Goal: Browse casually: Explore the website without a specific task or goal

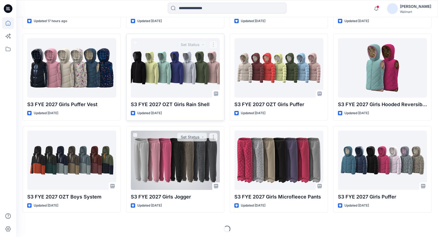
scroll to position [239, 0]
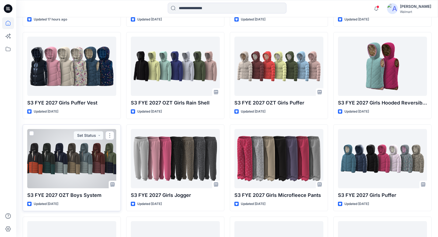
click at [99, 159] on div at bounding box center [71, 158] width 89 height 59
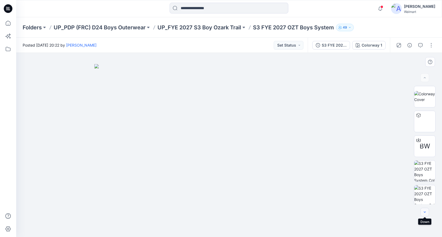
click at [426, 213] on icon "button" at bounding box center [425, 212] width 4 height 4
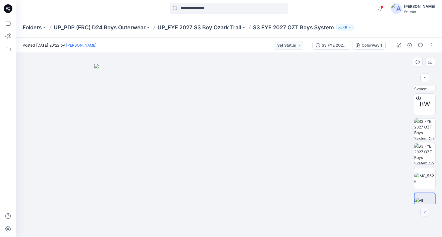
click at [426, 213] on icon "button" at bounding box center [425, 212] width 4 height 4
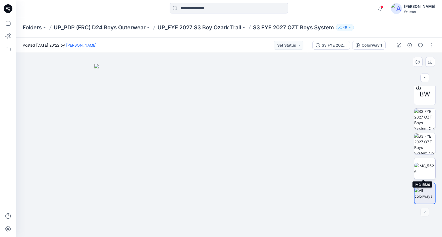
click at [424, 170] on img at bounding box center [424, 168] width 21 height 11
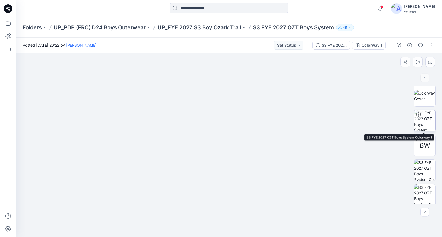
scroll to position [0, 0]
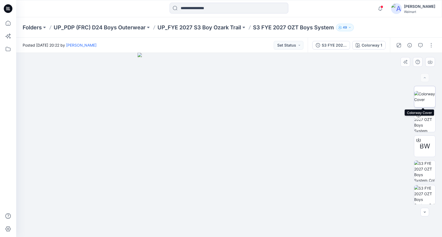
click at [422, 96] on img at bounding box center [424, 96] width 21 height 11
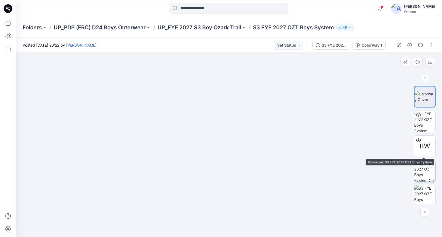
scroll to position [52, 0]
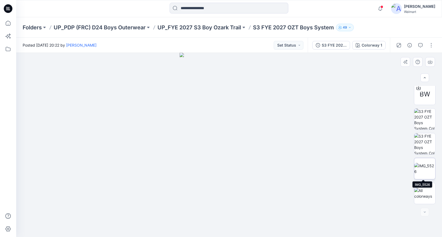
click at [425, 163] on img at bounding box center [424, 168] width 21 height 11
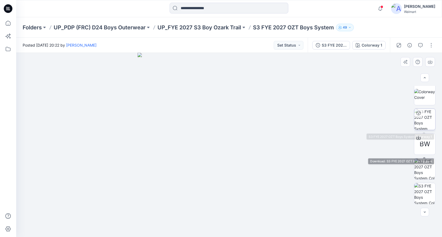
scroll to position [0, 0]
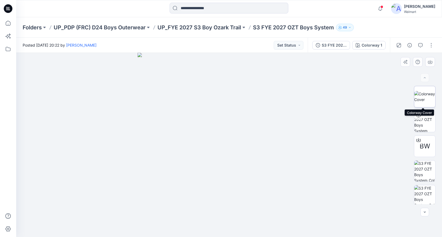
click at [419, 91] on img at bounding box center [424, 96] width 21 height 11
